Goal: Task Accomplishment & Management: Use online tool/utility

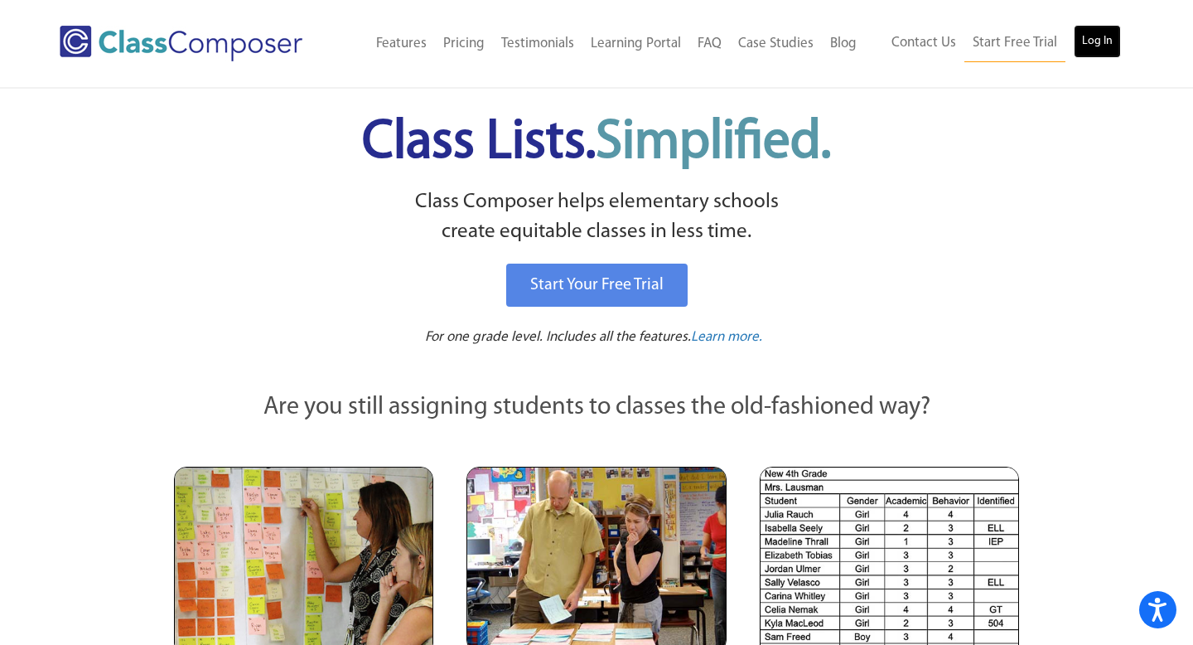
click at [1095, 46] on link "Log In" at bounding box center [1097, 41] width 47 height 33
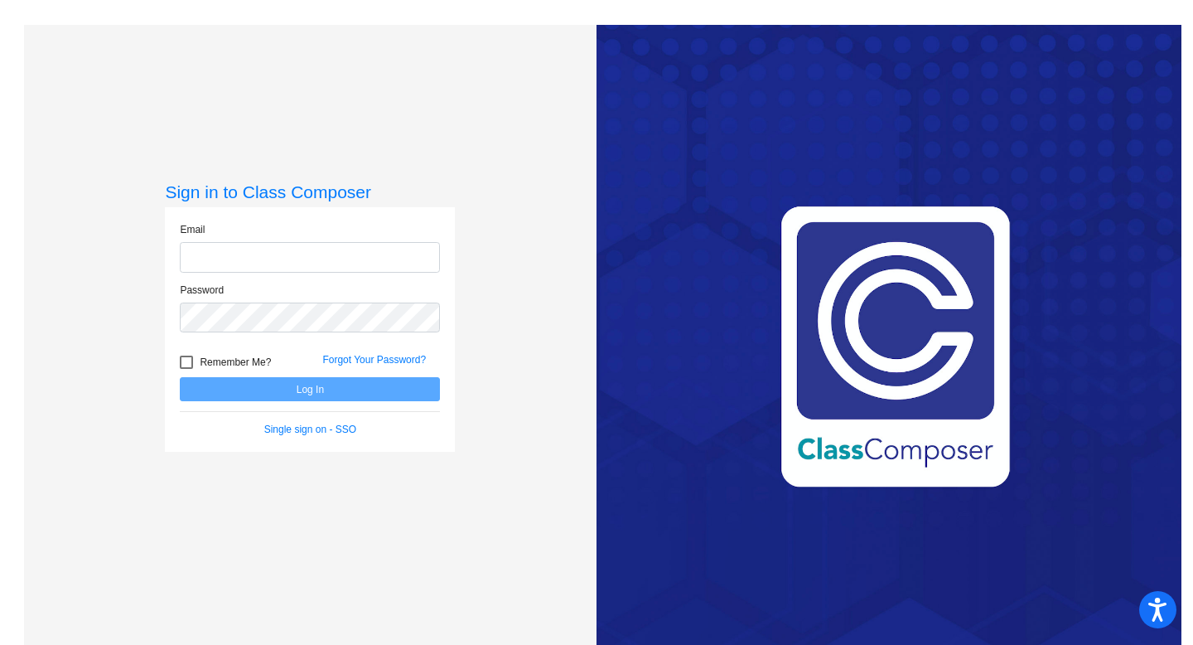
type input "[EMAIL_ADDRESS][DOMAIN_NAME]"
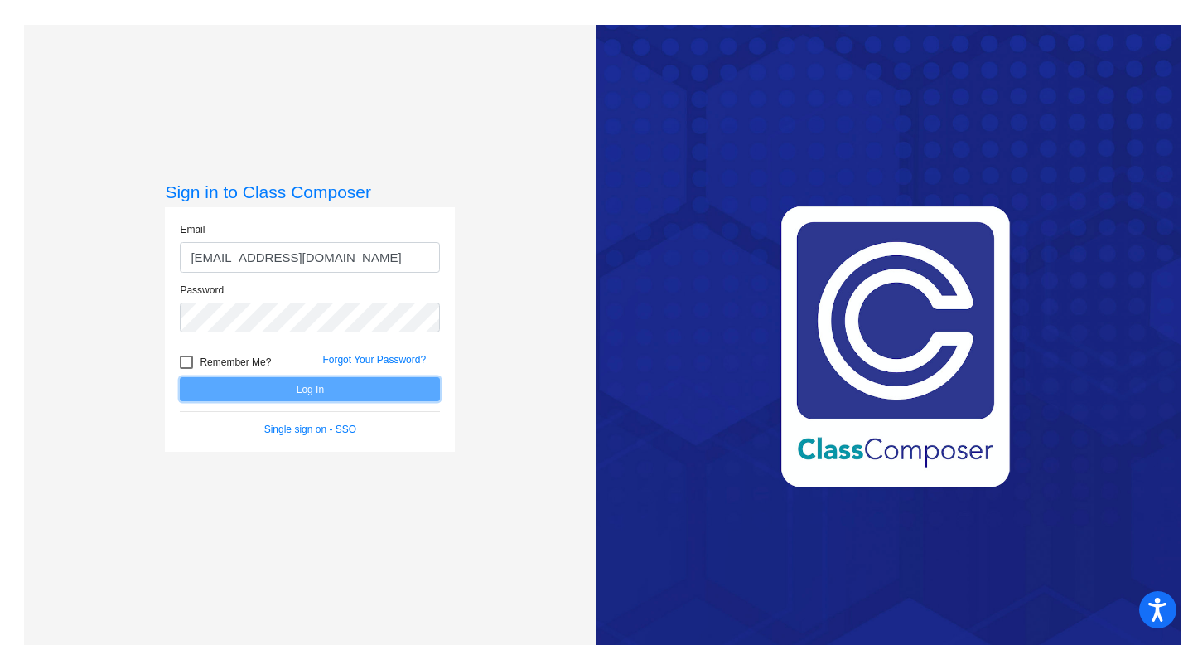
click at [306, 380] on button "Log In" at bounding box center [310, 389] width 260 height 24
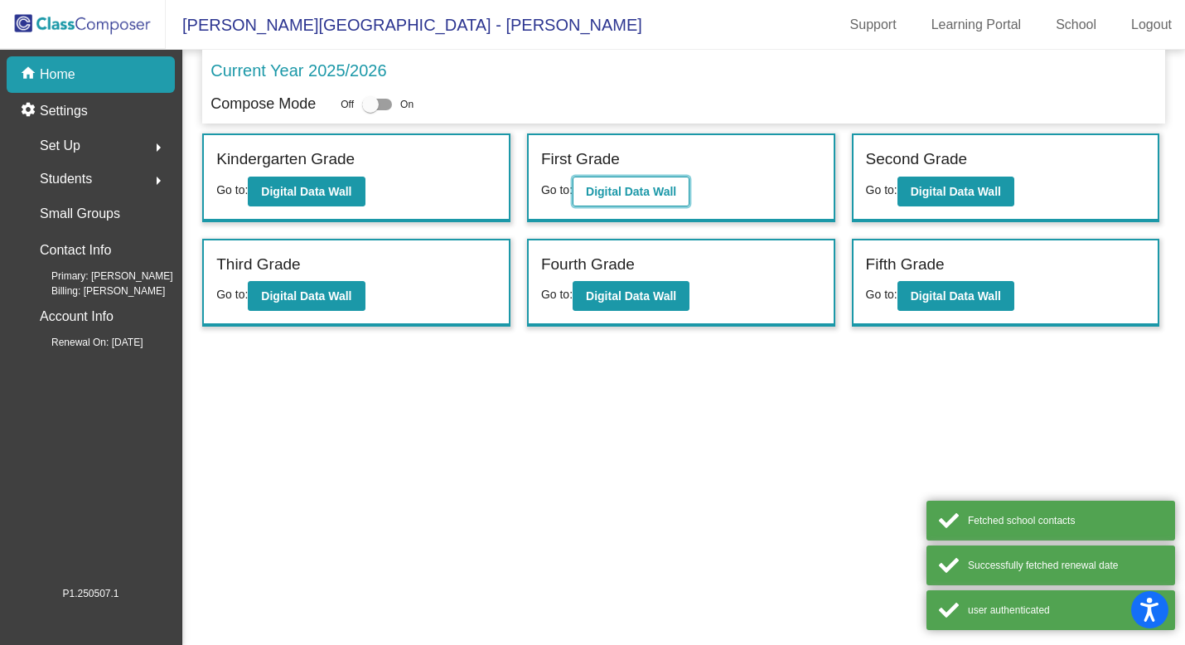
click at [643, 196] on b "Digital Data Wall" at bounding box center [631, 191] width 90 height 13
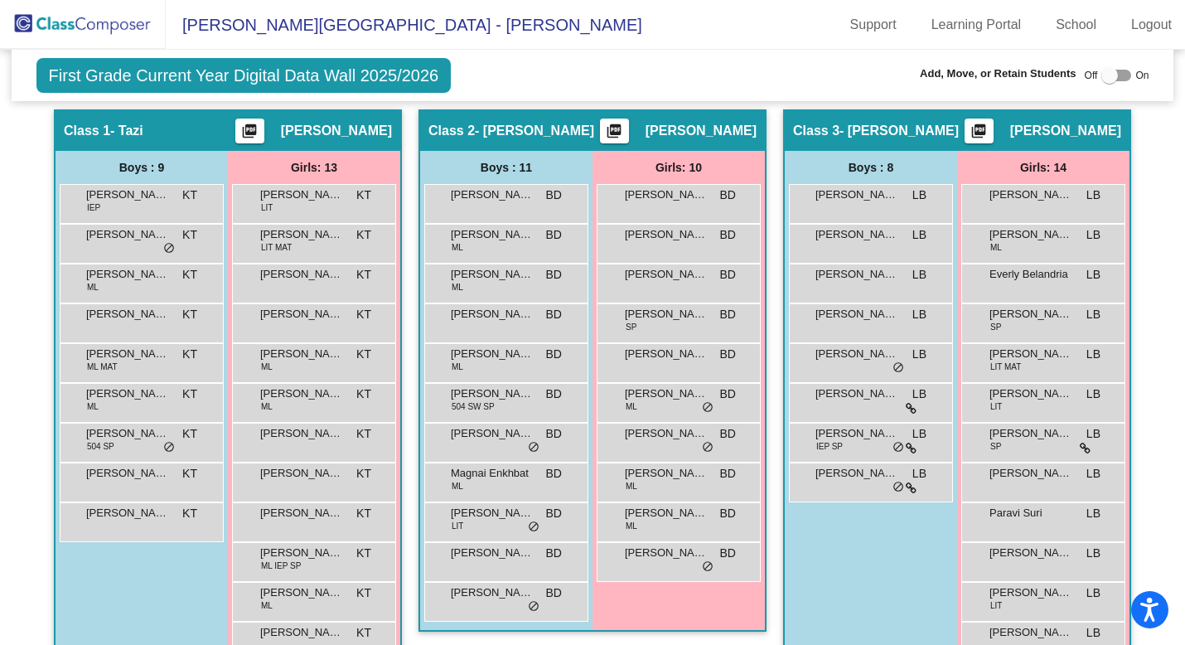
scroll to position [315, 0]
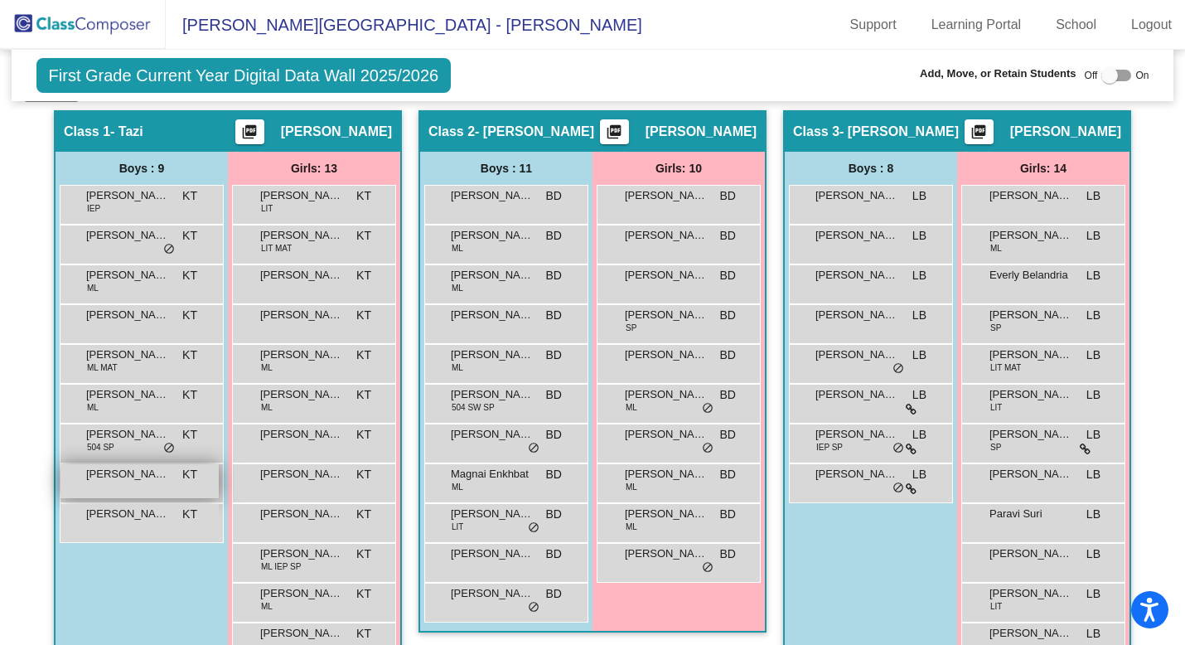
click at [109, 479] on span "Ozan Aktan" at bounding box center [127, 474] width 83 height 17
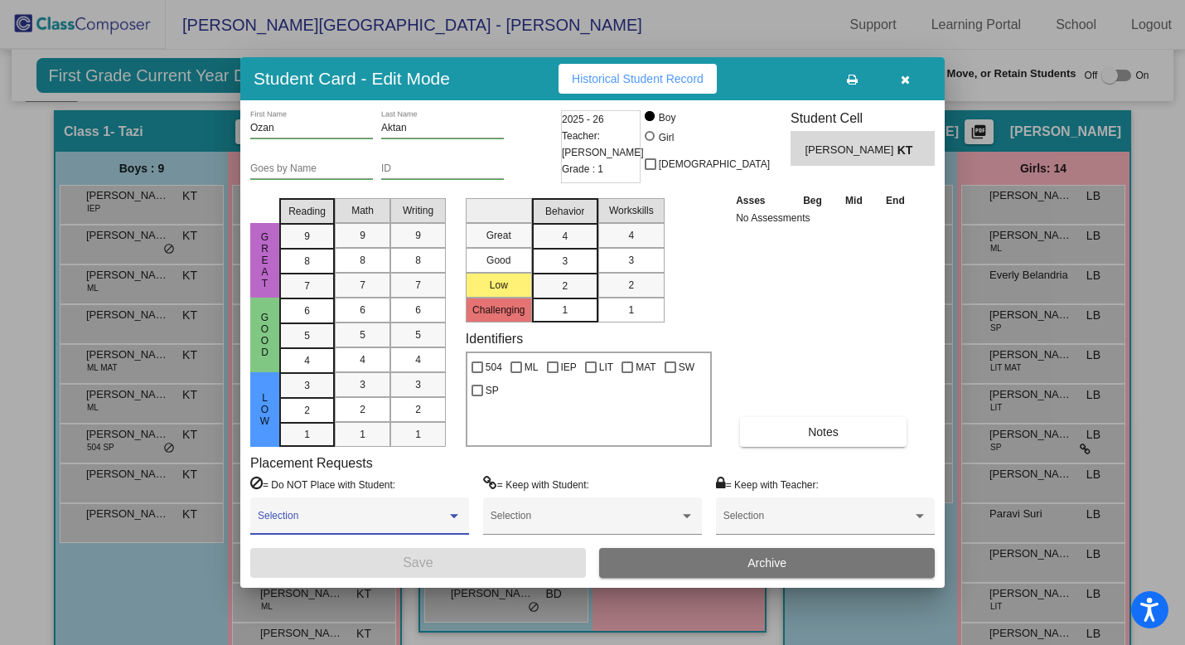
click at [382, 521] on span at bounding box center [352, 521] width 189 height 12
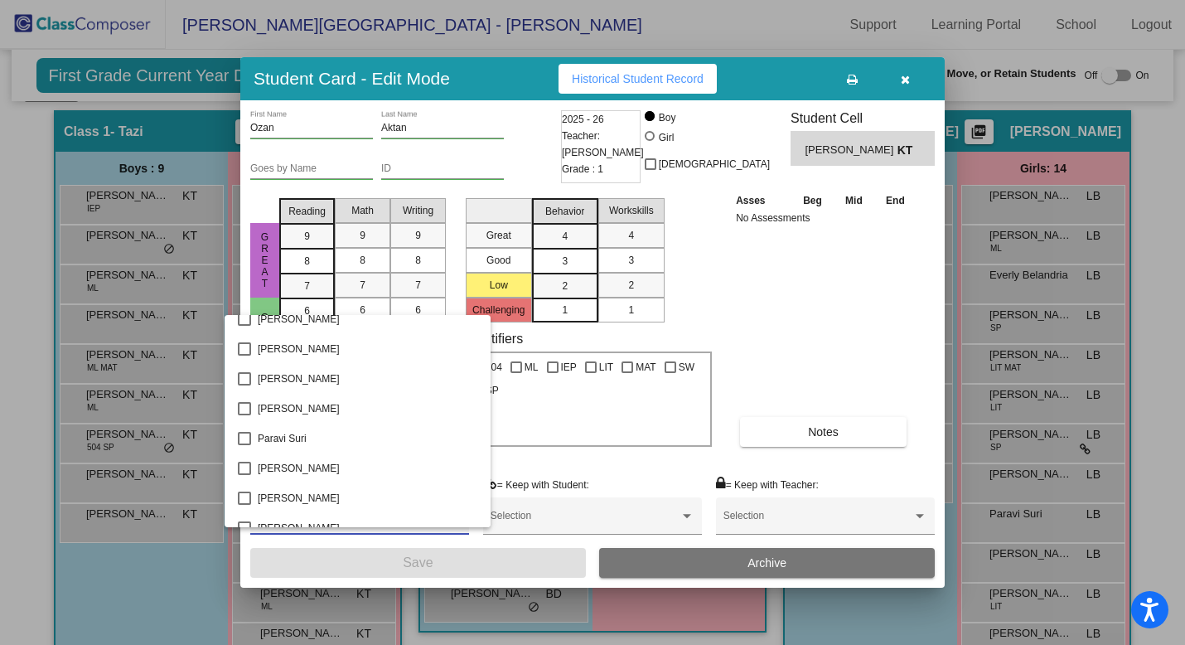
scroll to position [1590, 0]
click at [245, 409] on mat-pseudo-checkbox at bounding box center [244, 410] width 13 height 13
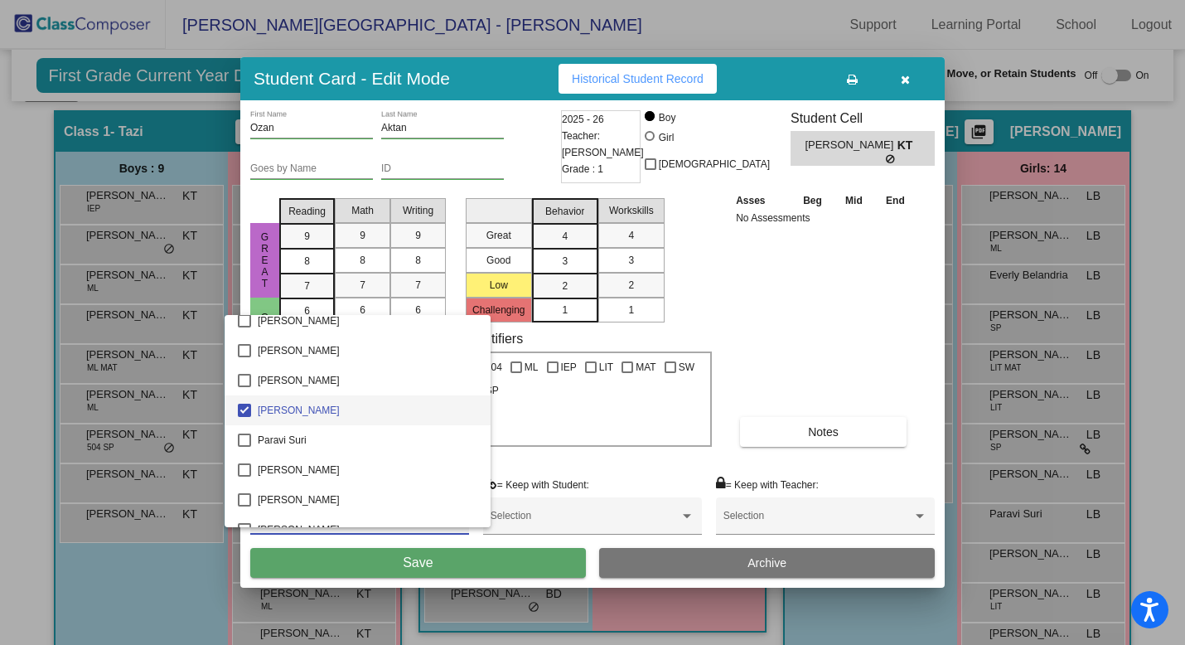
click at [462, 561] on div at bounding box center [592, 322] width 1185 height 645
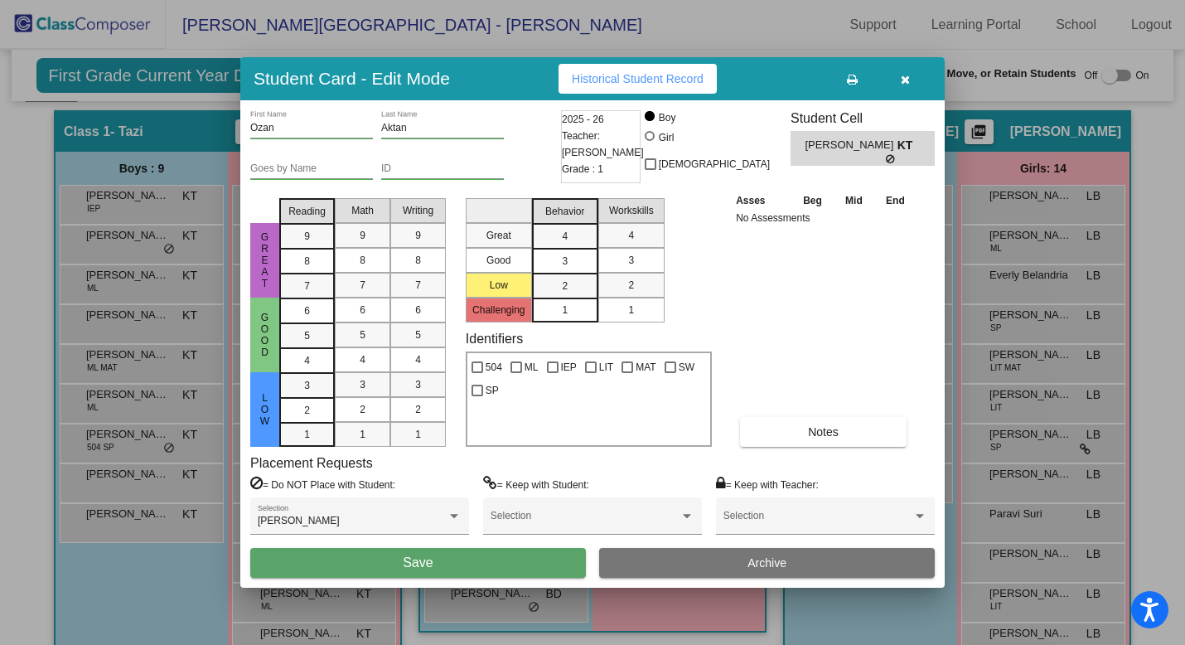
click at [462, 561] on button "Save" at bounding box center [418, 563] width 336 height 30
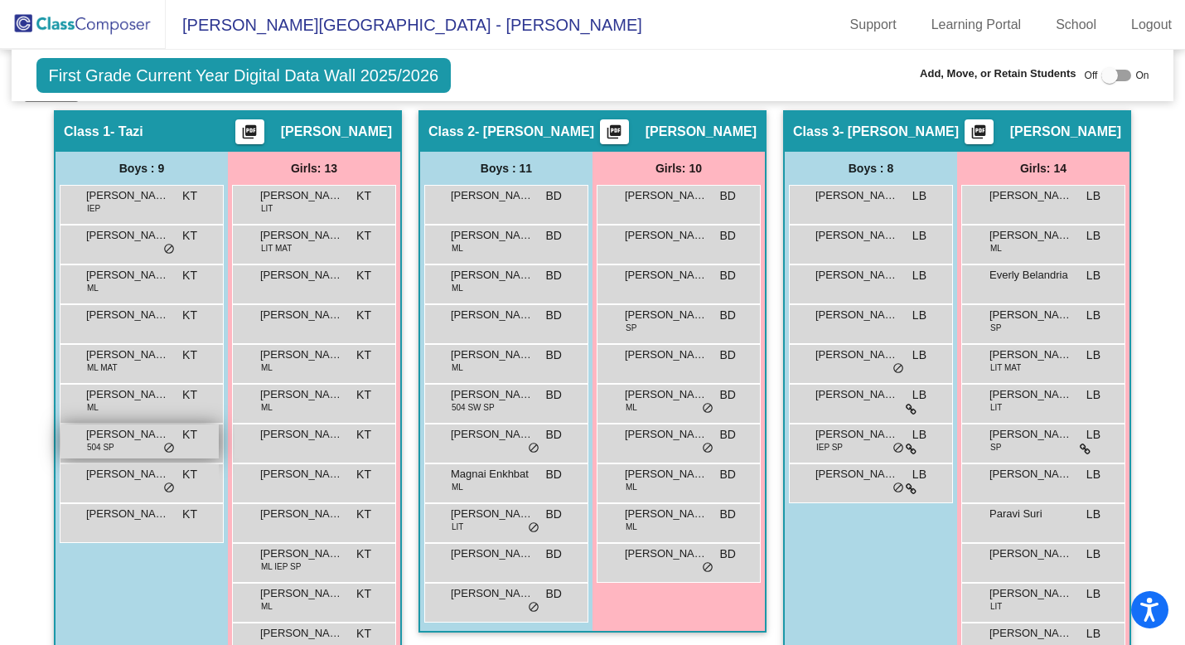
click at [126, 444] on div "Owen Lammie 504 SP KT lock do_not_disturb_alt" at bounding box center [139, 441] width 158 height 34
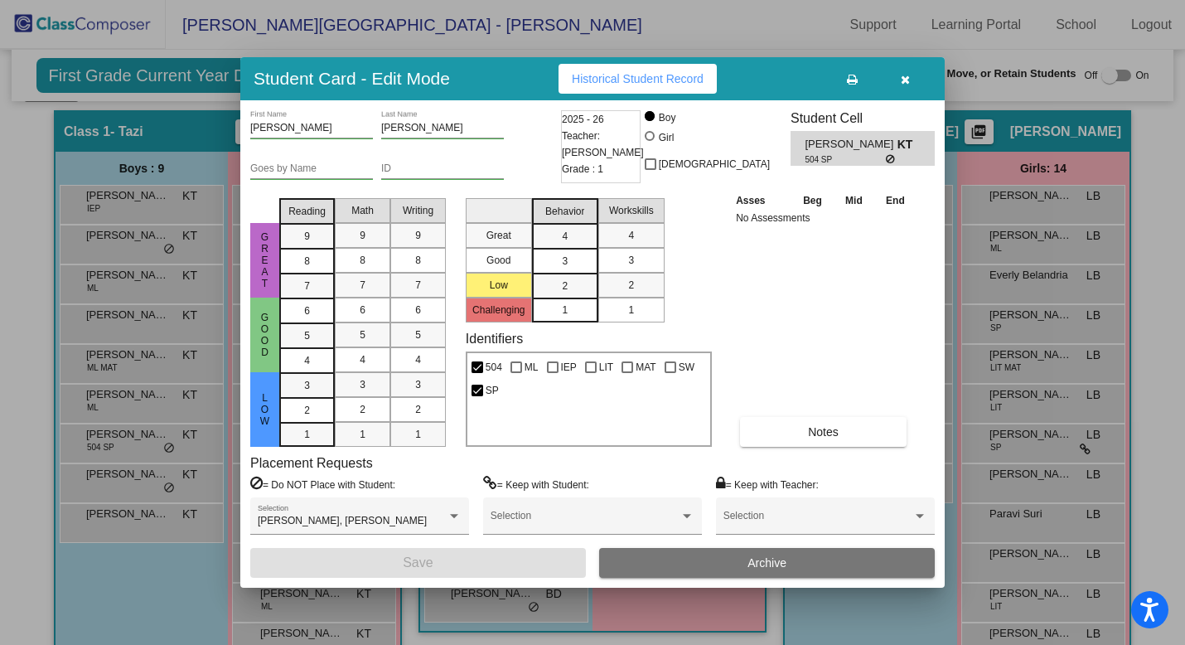
click at [903, 78] on icon "button" at bounding box center [905, 80] width 9 height 12
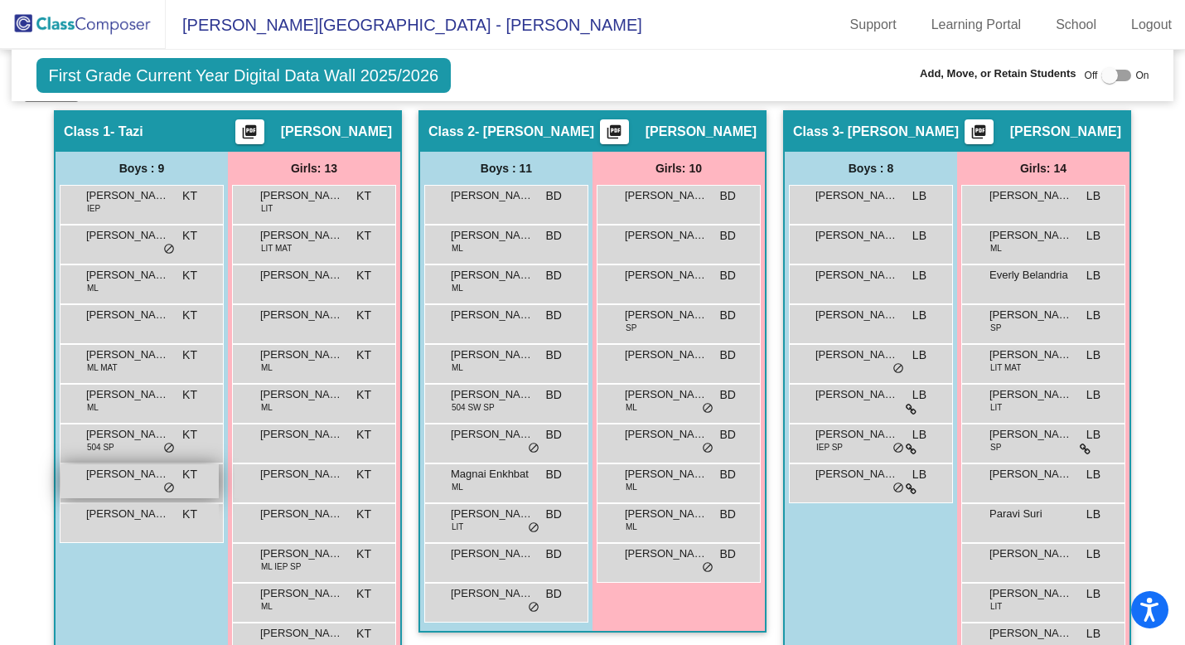
click at [137, 478] on span "Ozan Aktan" at bounding box center [127, 474] width 83 height 17
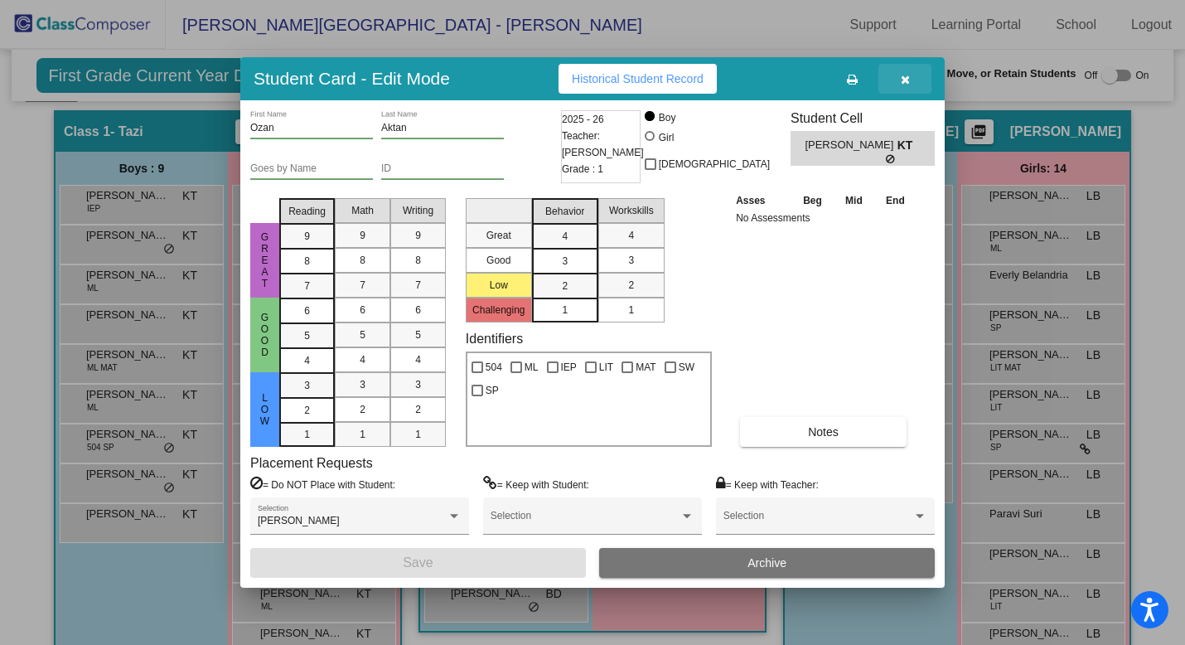
click at [904, 79] on icon "button" at bounding box center [905, 80] width 9 height 12
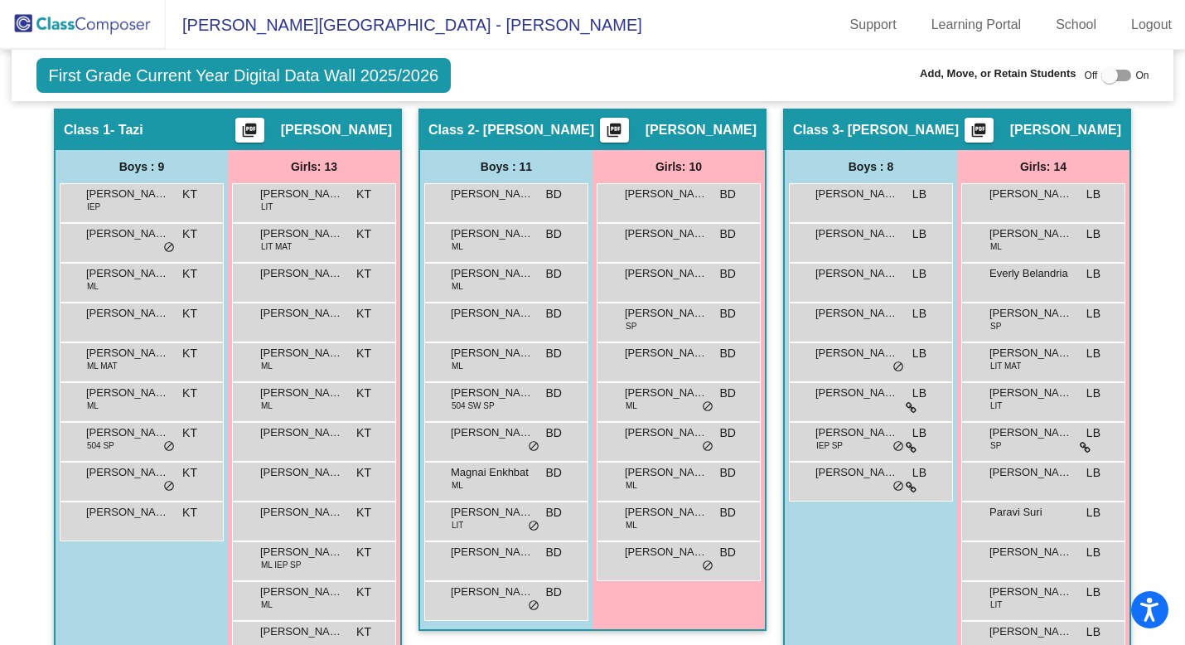
scroll to position [326, 0]
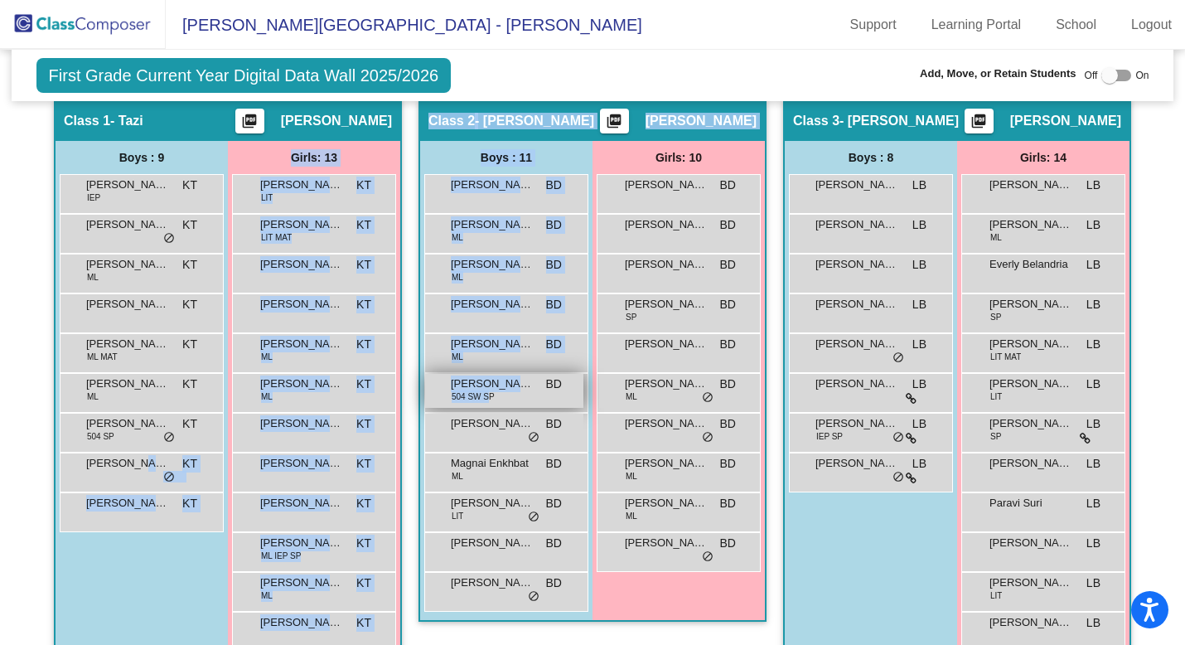
drag, startPoint x: 133, startPoint y: 470, endPoint x: 484, endPoint y: 399, distance: 357.5
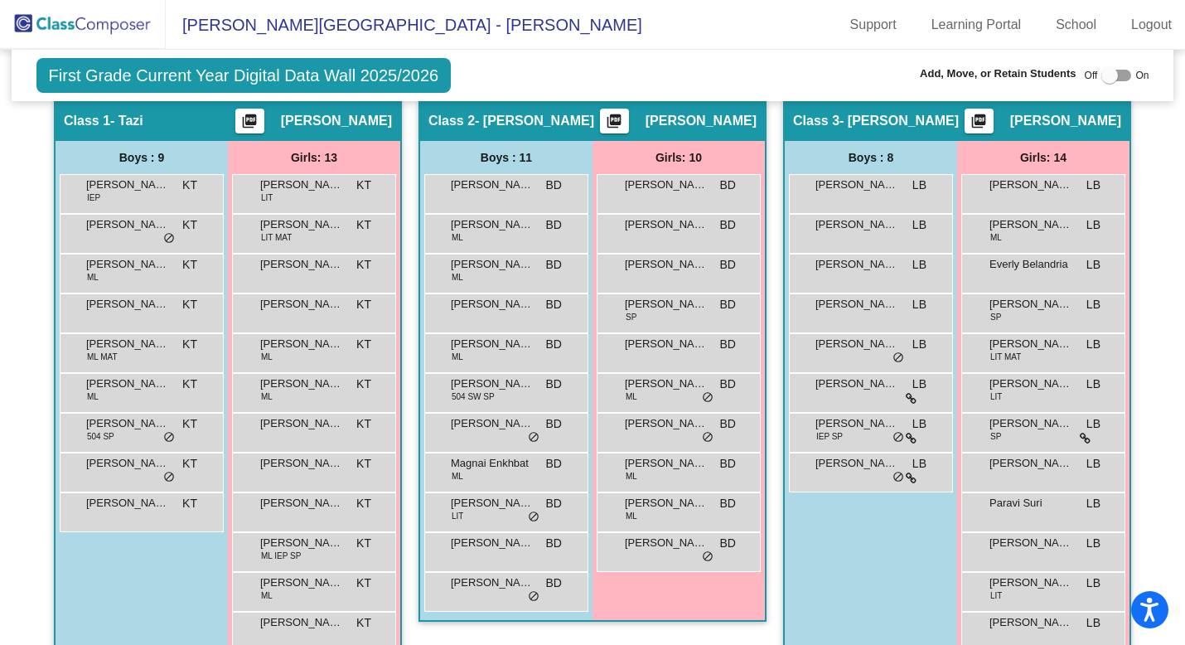
click at [844, 76] on div "Add, Move, or Retain Students Off On" at bounding box center [982, 76] width 334 height 22
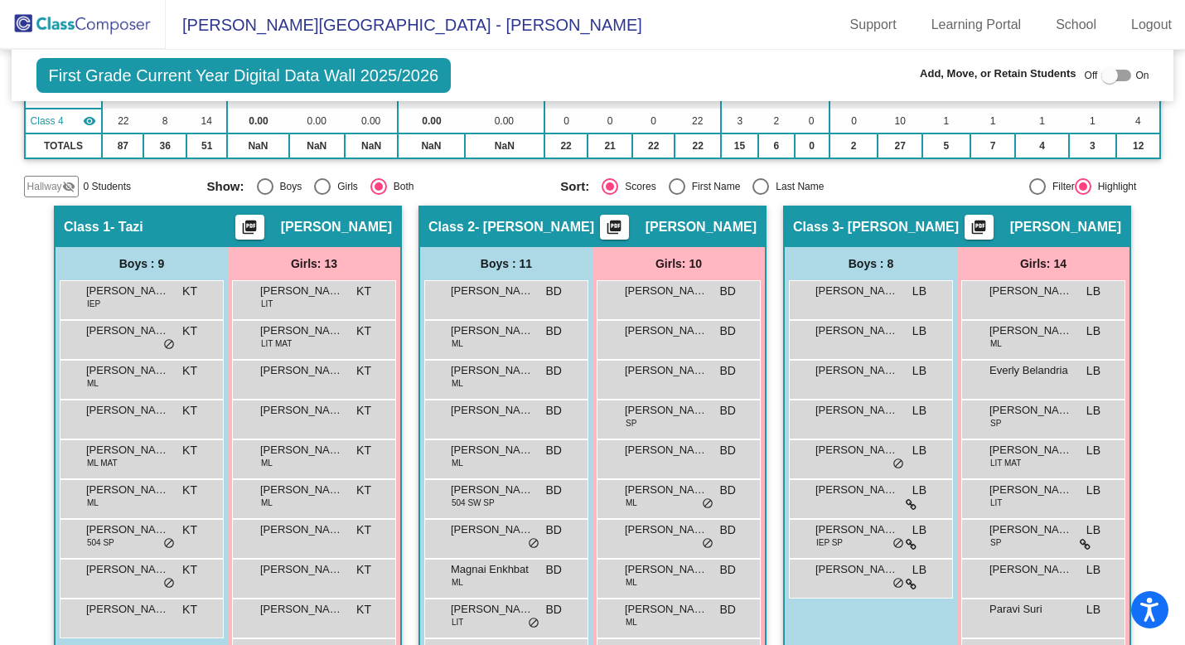
scroll to position [194, 0]
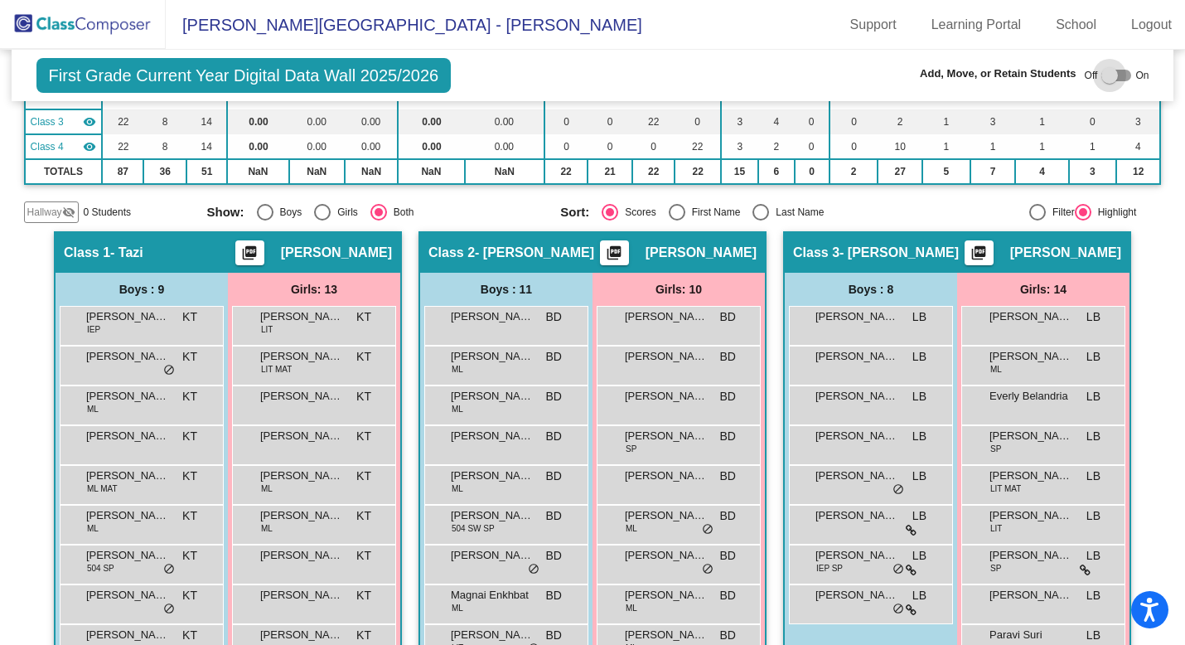
click at [1114, 74] on div at bounding box center [1116, 76] width 30 height 12
checkbox input "true"
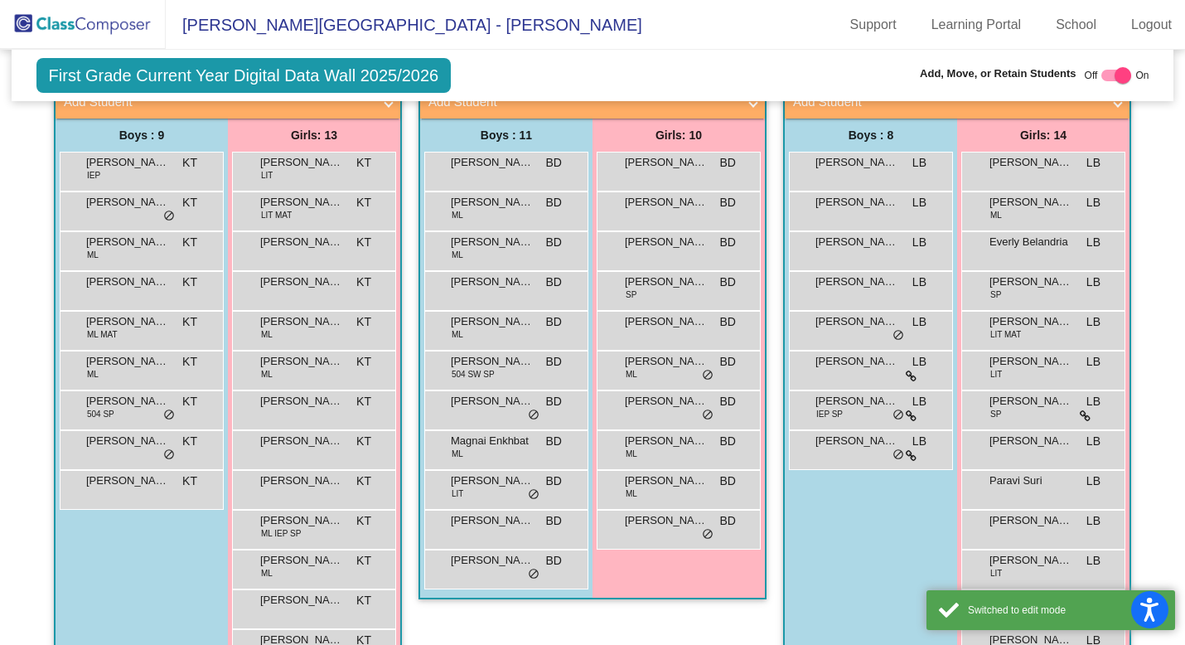
scroll to position [384, 0]
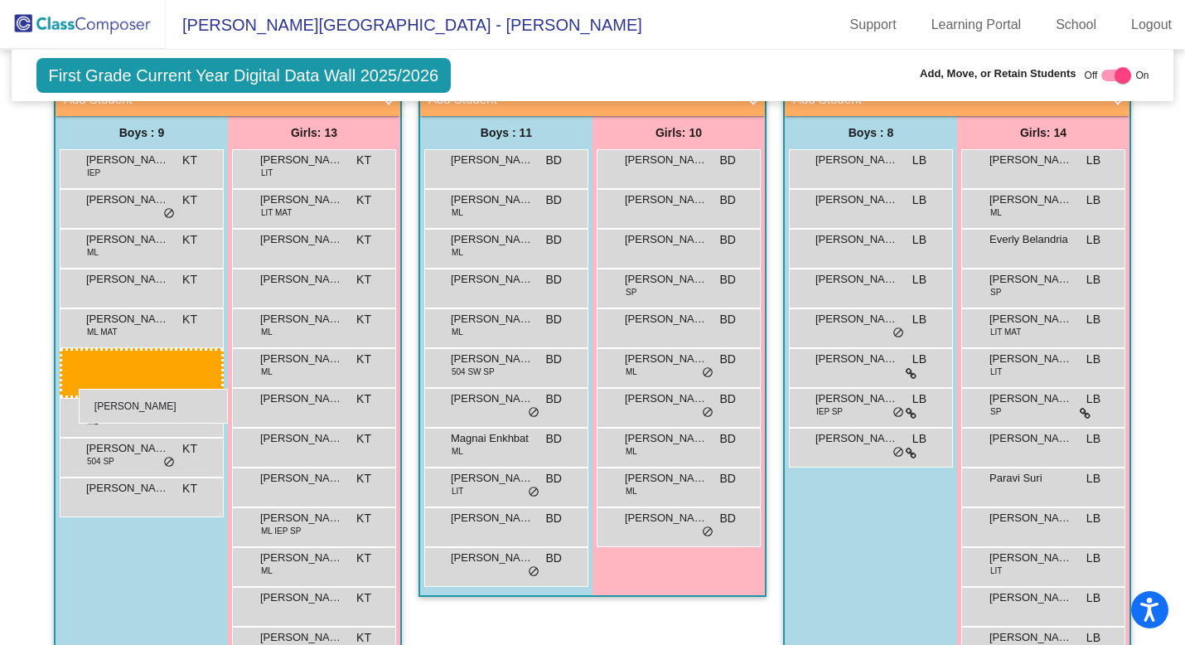
drag, startPoint x: 111, startPoint y: 447, endPoint x: 72, endPoint y: 391, distance: 67.8
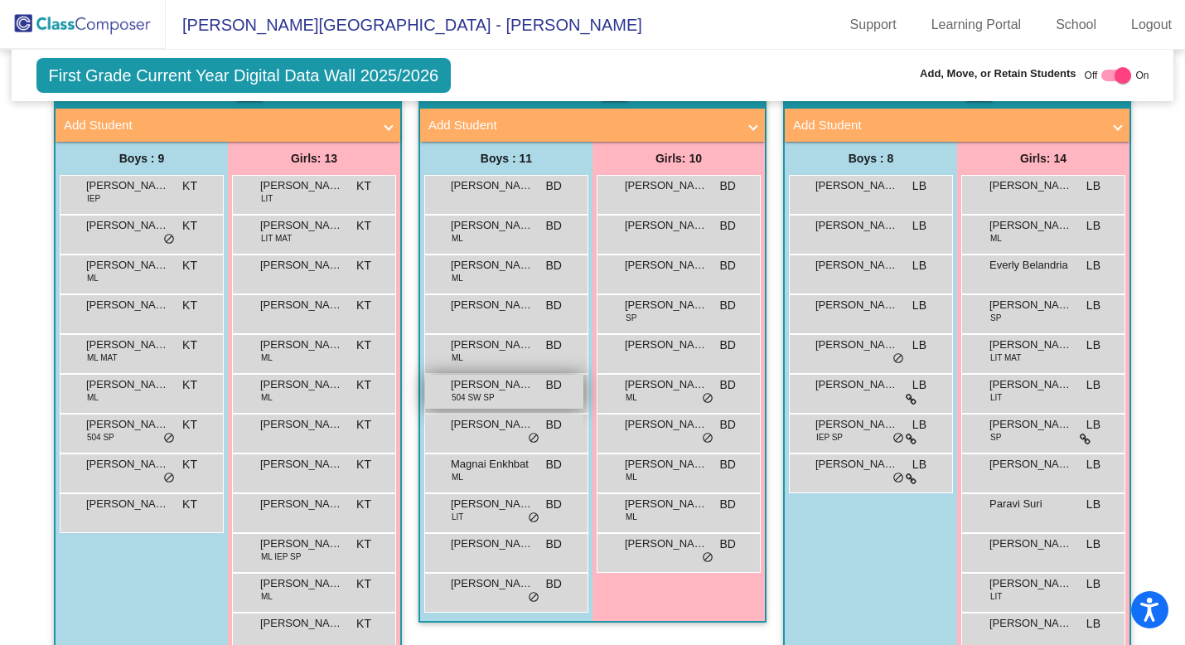
scroll to position [361, 0]
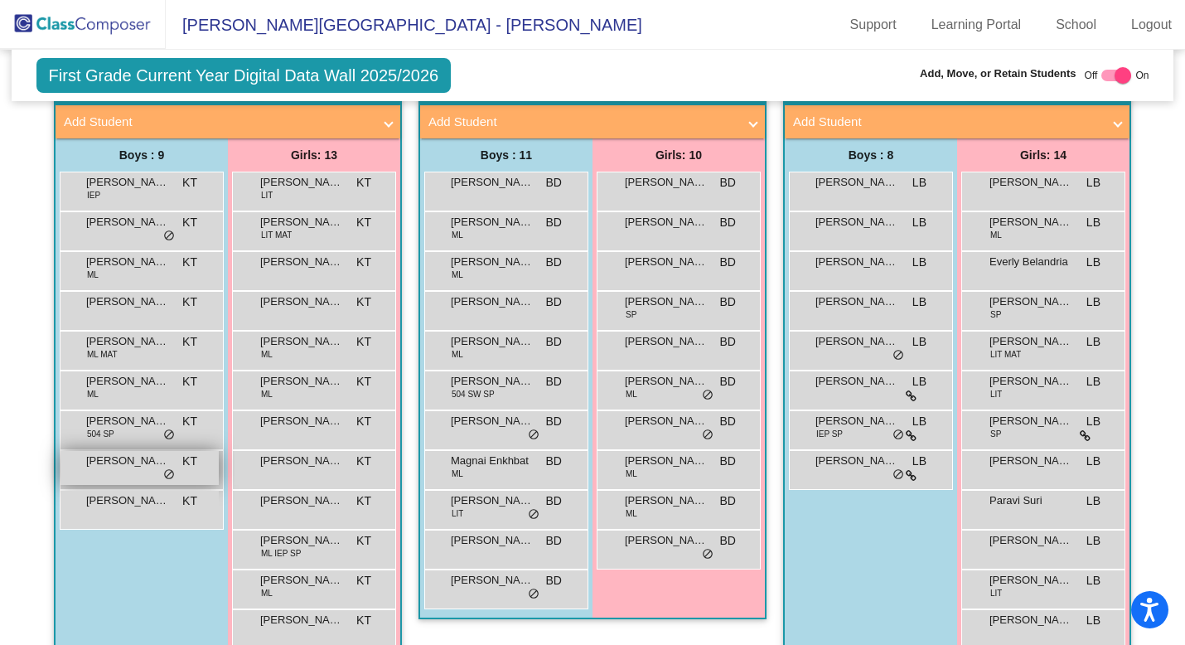
click at [151, 471] on div "Ozan Aktan KT lock do_not_disturb_alt" at bounding box center [139, 468] width 158 height 34
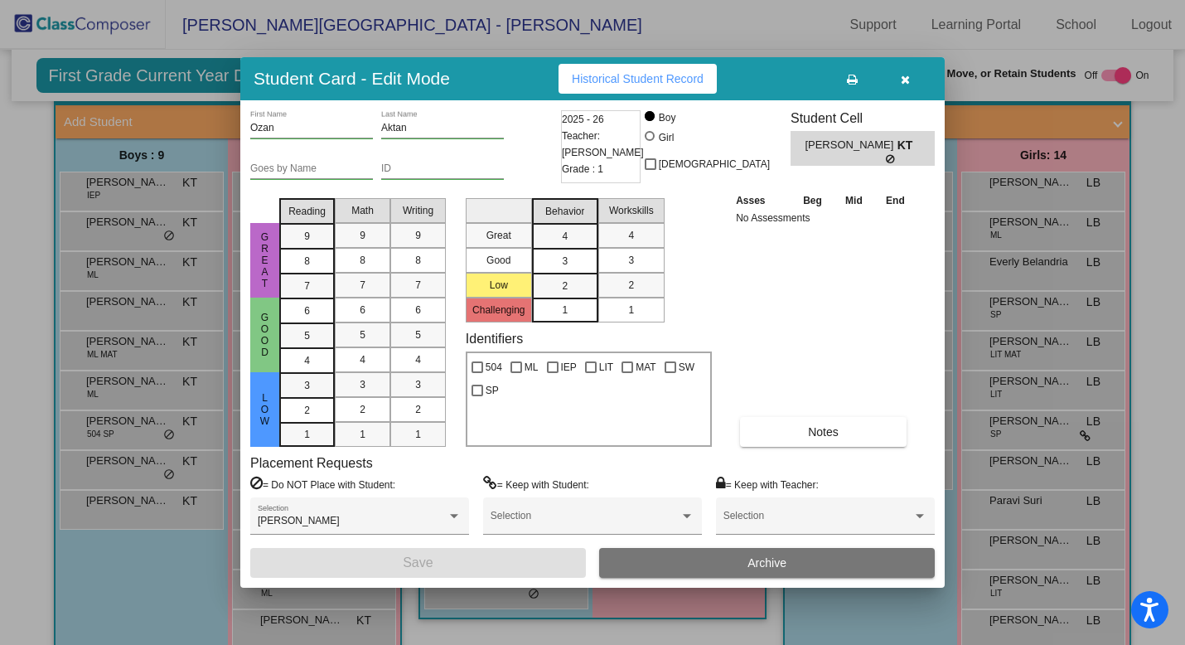
click at [903, 81] on icon "button" at bounding box center [905, 80] width 9 height 12
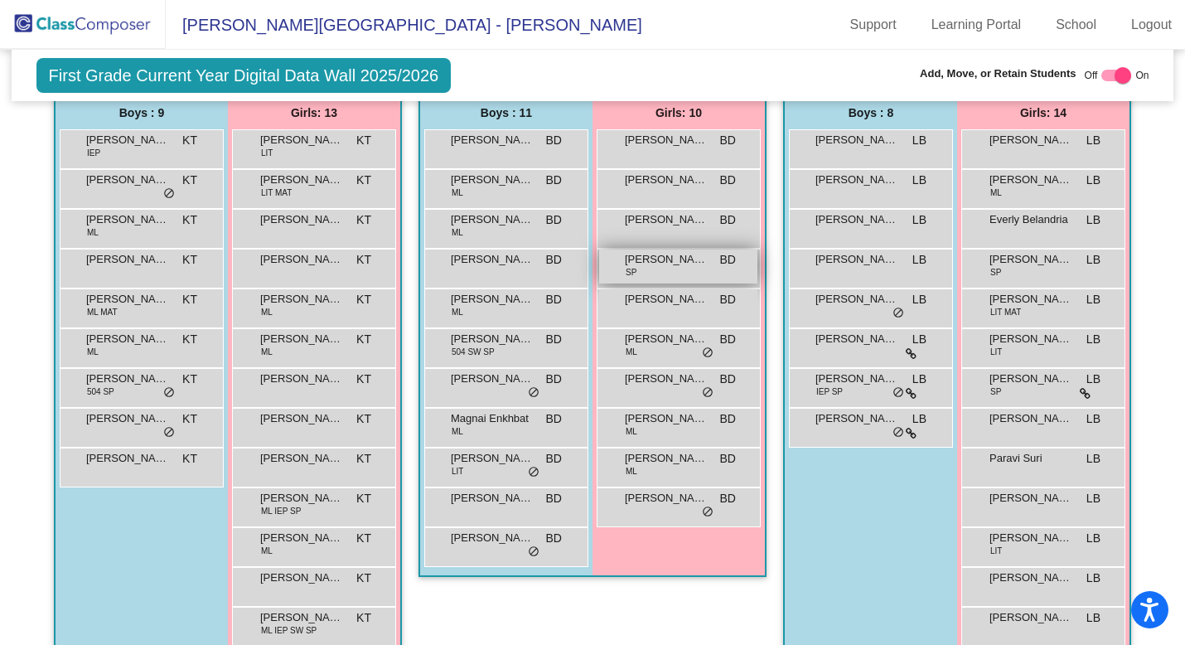
scroll to position [409, 0]
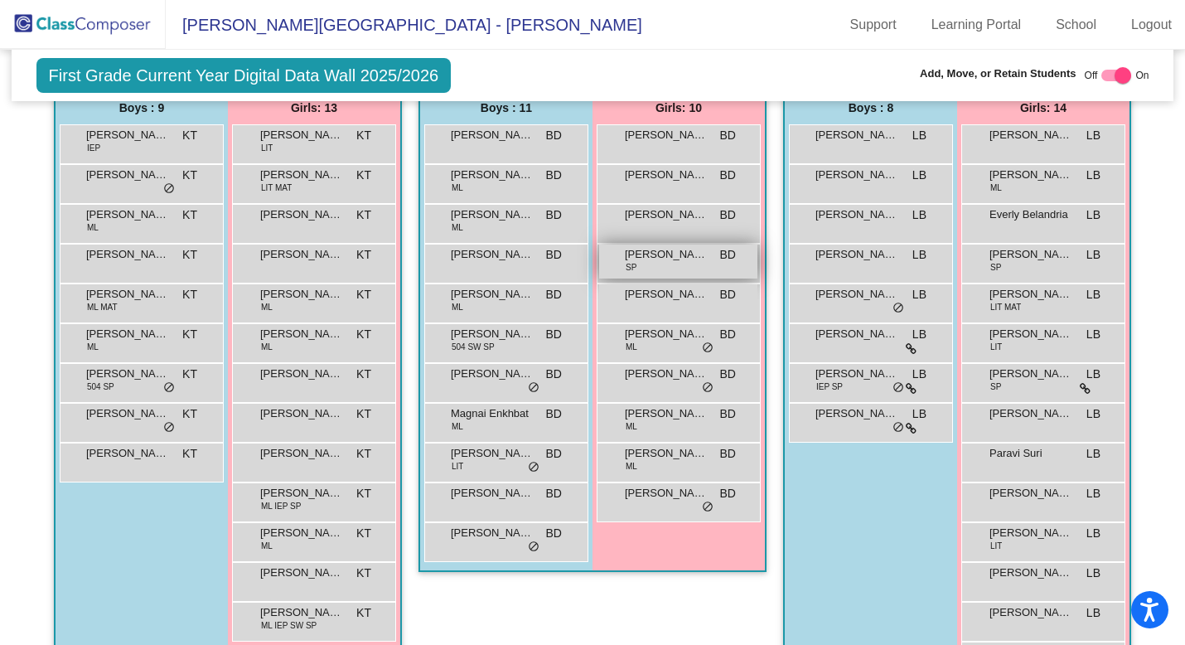
click at [684, 222] on span "Catherine Dudic" at bounding box center [666, 214] width 83 height 17
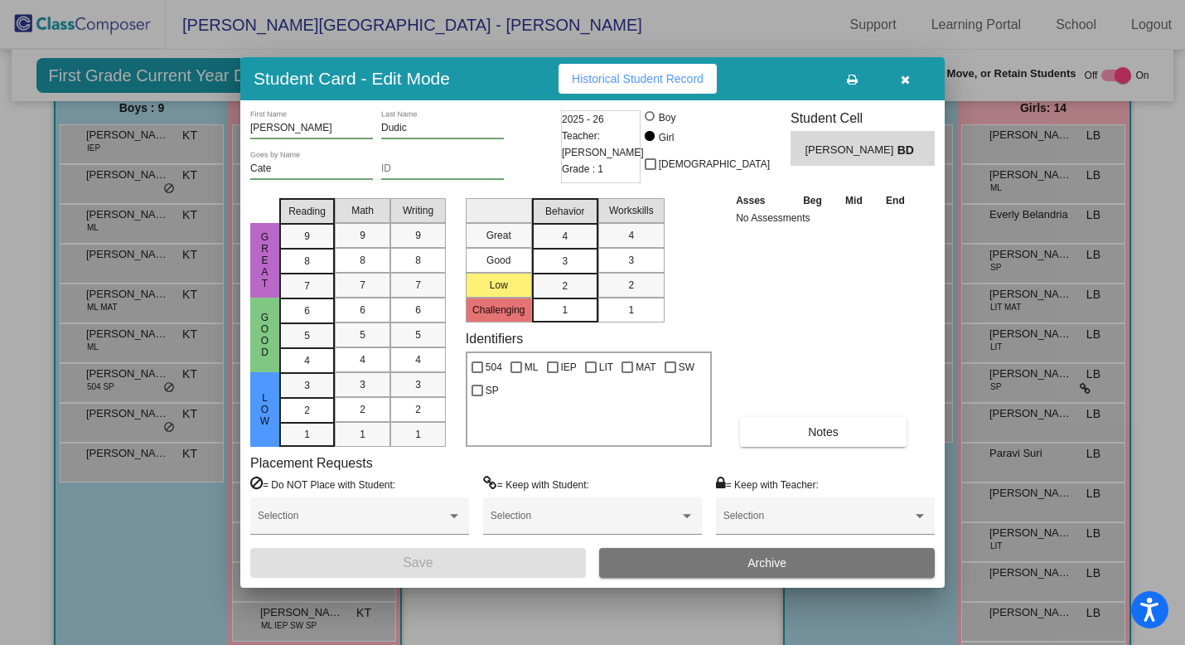
click at [902, 80] on icon "button" at bounding box center [905, 80] width 9 height 12
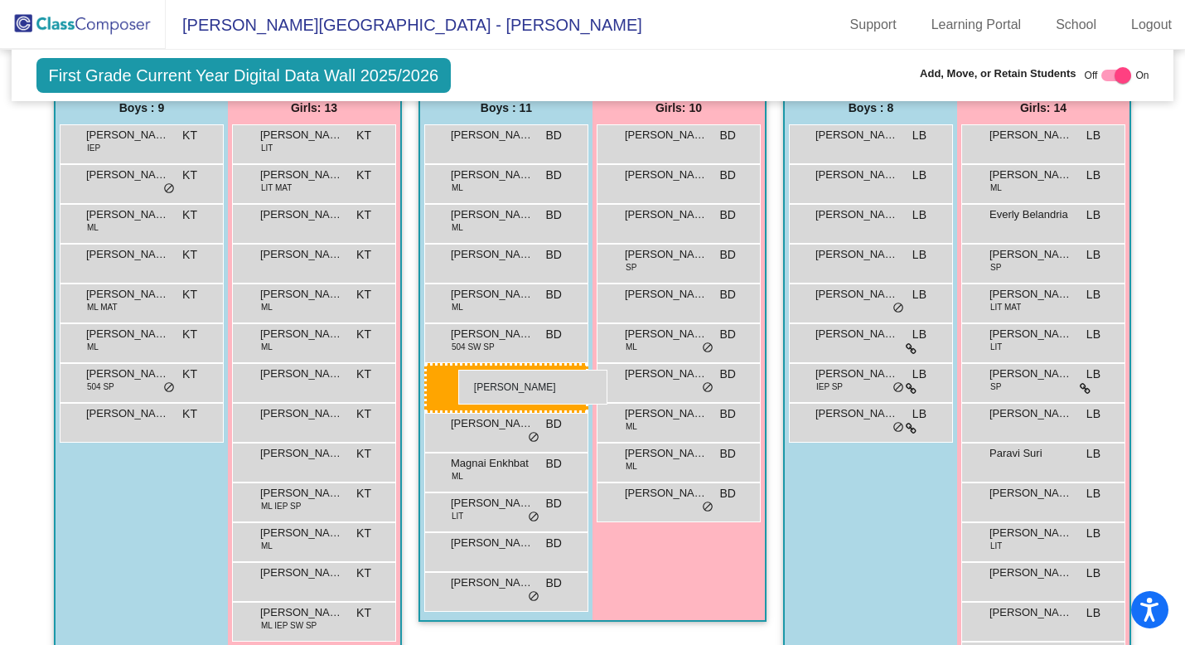
drag, startPoint x: 122, startPoint y: 422, endPoint x: 457, endPoint y: 364, distance: 340.6
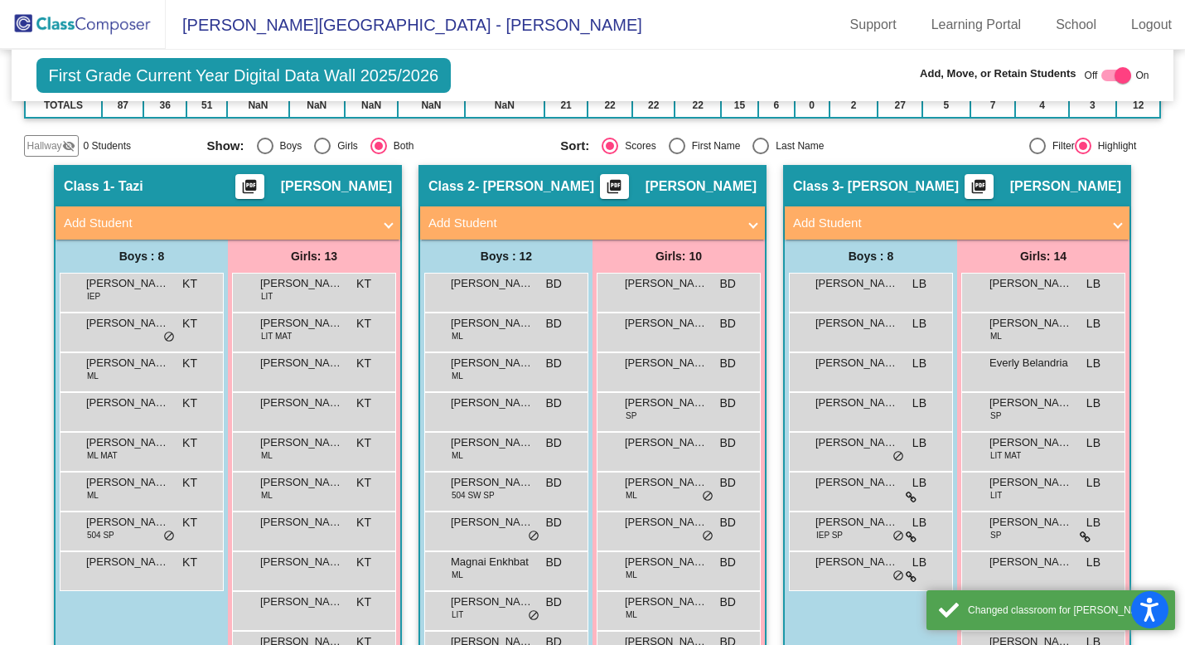
scroll to position [0, 0]
